Goal: Subscribe to service/newsletter

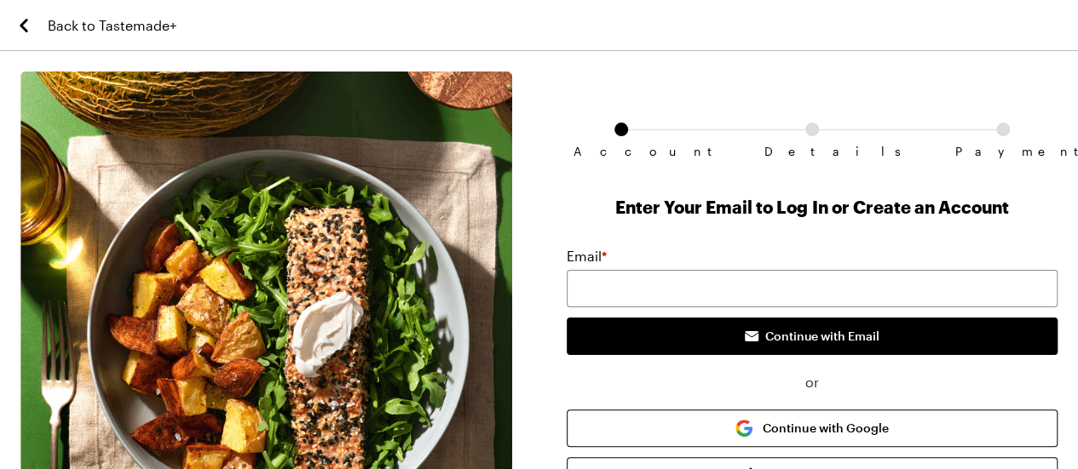
click at [138, 29] on span "Back to Tastemade+" at bounding box center [112, 25] width 129 height 20
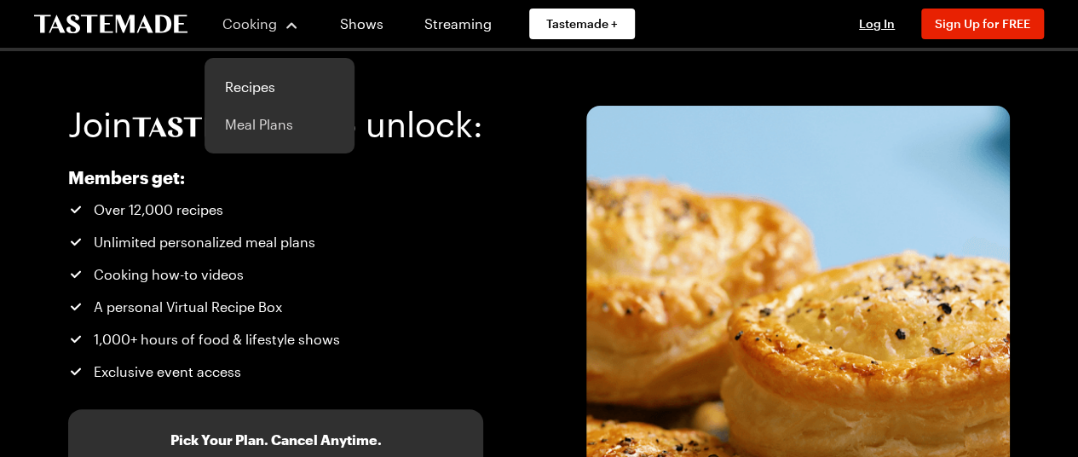
click at [271, 117] on link "Meal Plans" at bounding box center [279, 124] width 129 height 37
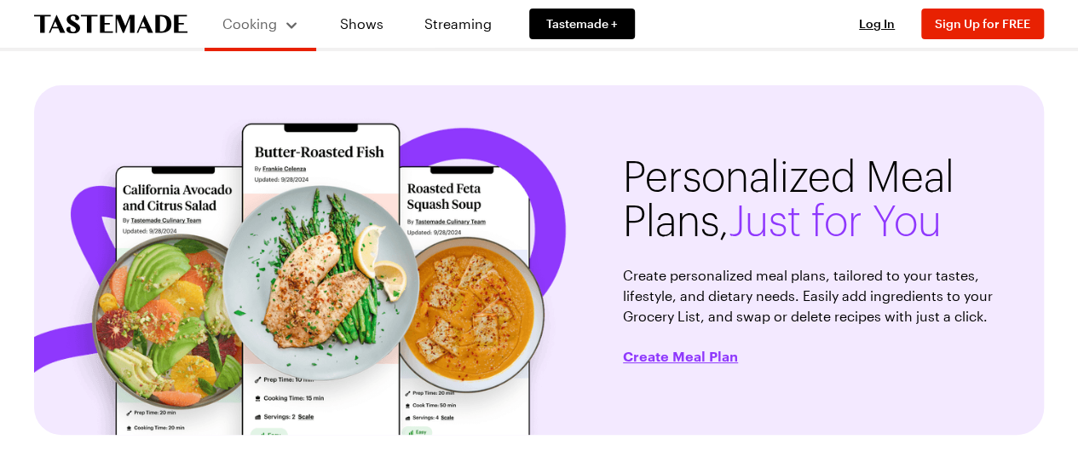
scroll to position [170, 0]
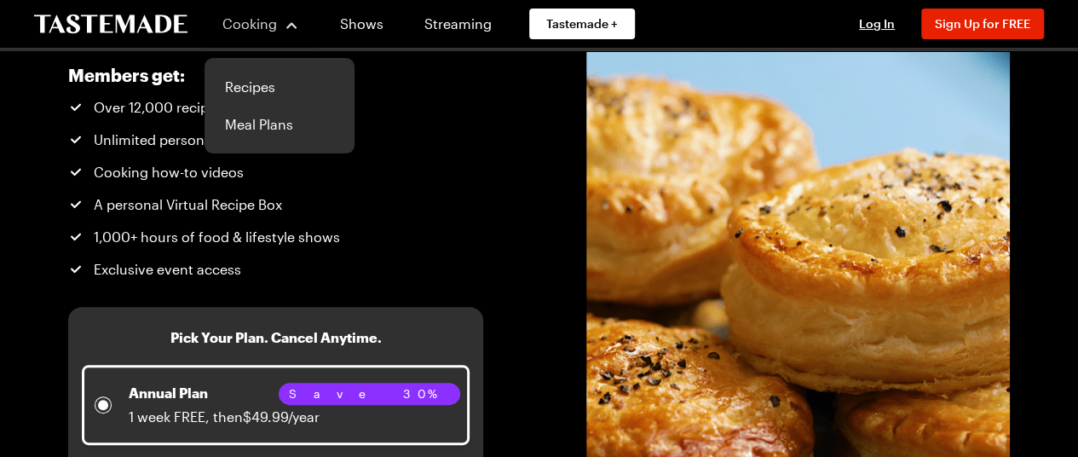
scroll to position [256, 0]
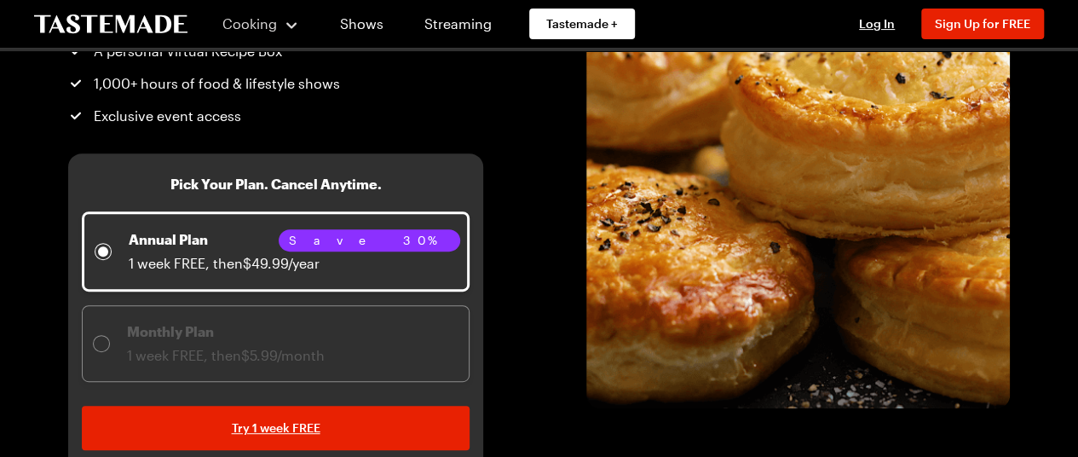
click at [404, 323] on div "Monthly Plan 1 week FREE, then $5.99/month" at bounding box center [275, 343] width 365 height 44
